Goal: Information Seeking & Learning: Learn about a topic

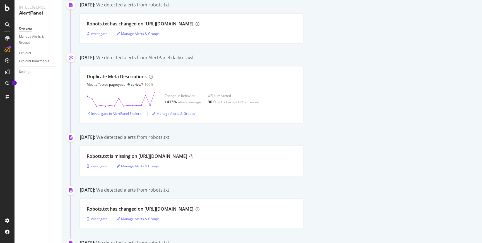
scroll to position [579, 0]
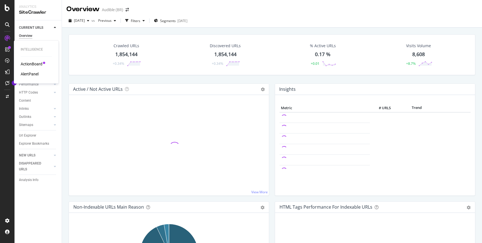
click at [30, 63] on div "ActionBoard" at bounding box center [32, 64] width 22 height 6
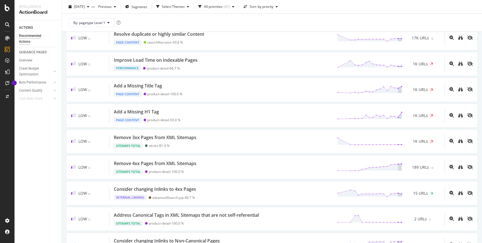
scroll to position [457, 0]
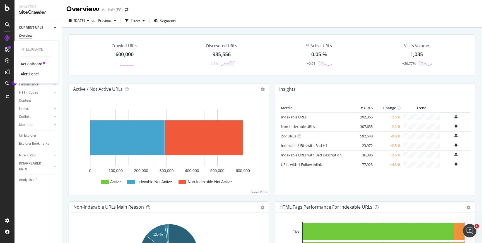
click at [21, 64] on div "ActionBoard" at bounding box center [32, 64] width 22 height 6
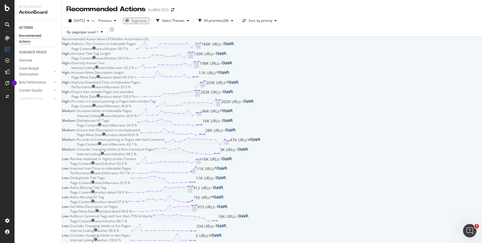
scroll to position [402, 0]
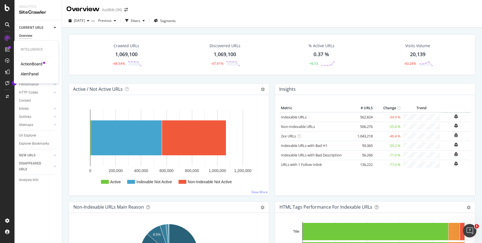
click at [32, 64] on div "ActionBoard" at bounding box center [32, 64] width 22 height 6
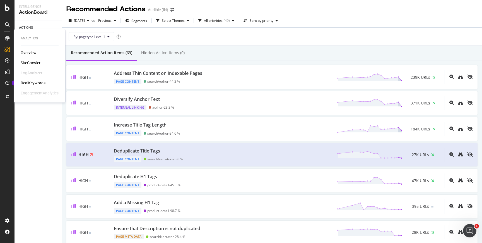
click at [36, 62] on div "SiteCrawler" at bounding box center [31, 63] width 20 height 6
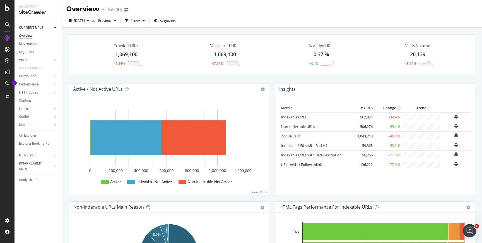
click at [148, 71] on div "Crawled URLs 1,069,100 -46.54% Discovered URLs 1,069,100 -47.91% % Active URLs …" at bounding box center [272, 54] width 407 height 41
click at [30, 45] on div "Movements" at bounding box center [28, 44] width 18 height 6
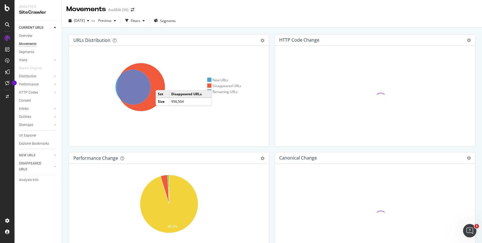
click at [161, 85] on icon at bounding box center [141, 87] width 48 height 48
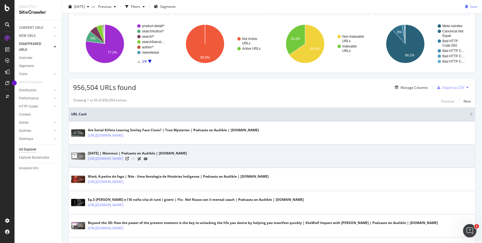
scroll to position [36, 0]
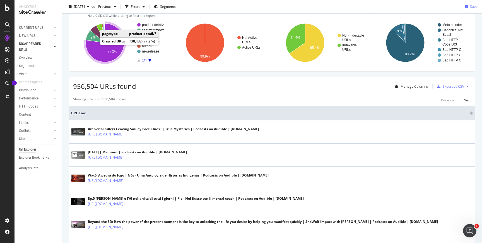
click at [96, 53] on icon "A chart." at bounding box center [105, 42] width 39 height 39
